Goal: Communication & Community: Connect with others

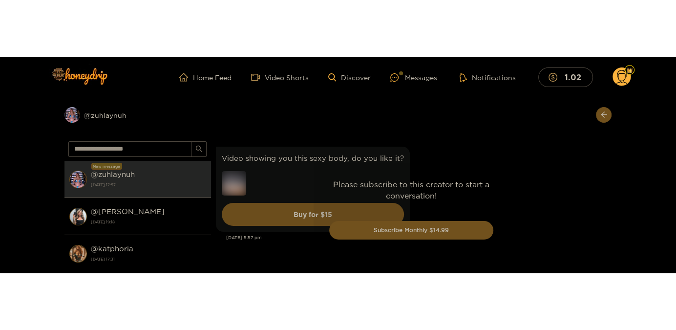
scroll to position [2455, 0]
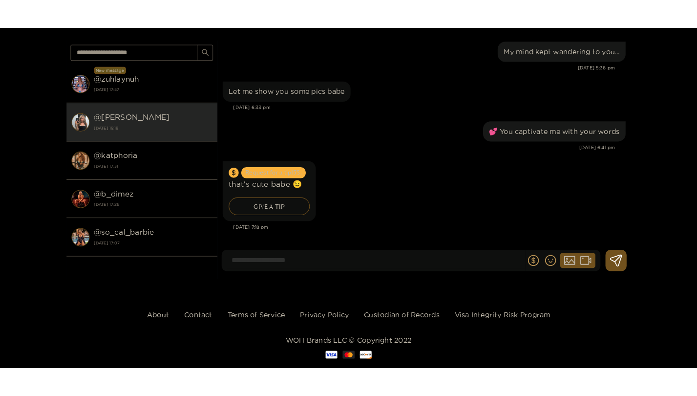
scroll to position [945, 0]
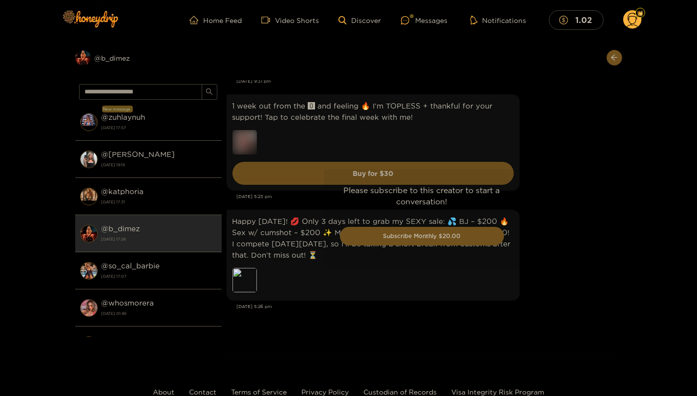
scroll to position [1985, 0]
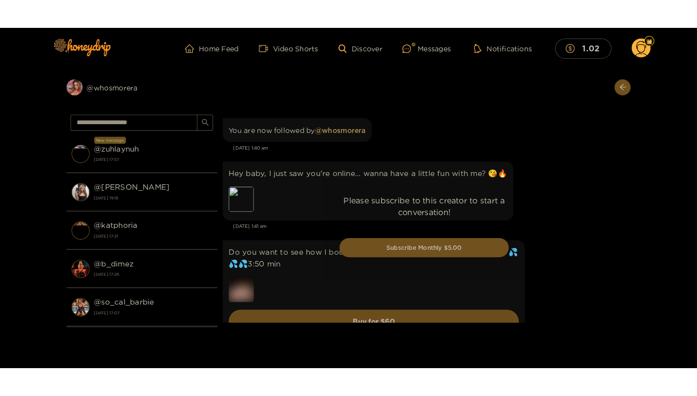
scroll to position [48, 0]
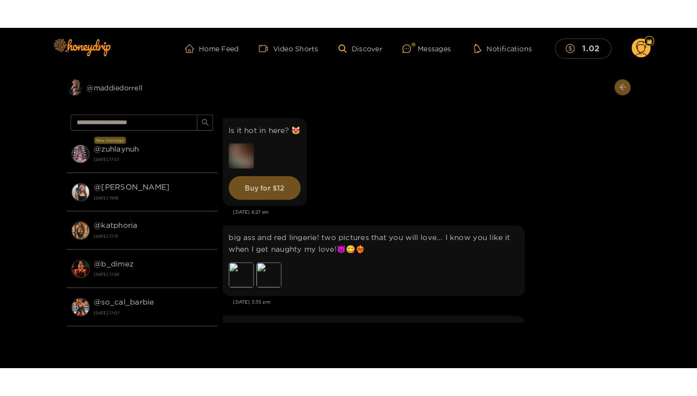
scroll to position [4378, 0]
